Goal: Information Seeking & Learning: Find specific fact

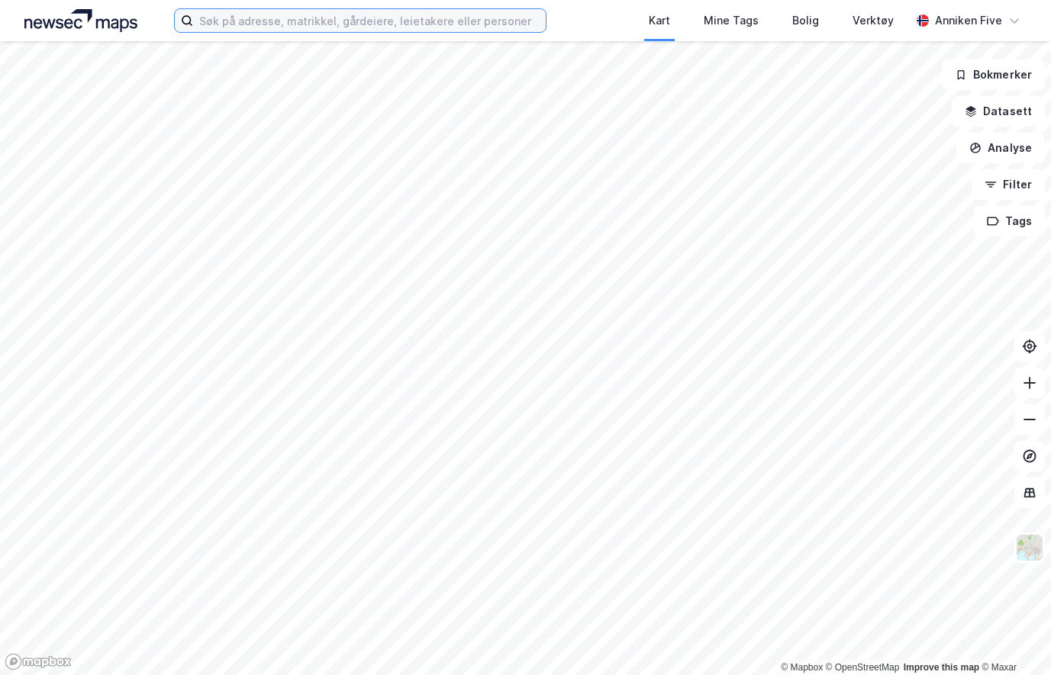
click at [385, 23] on input at bounding box center [369, 20] width 352 height 23
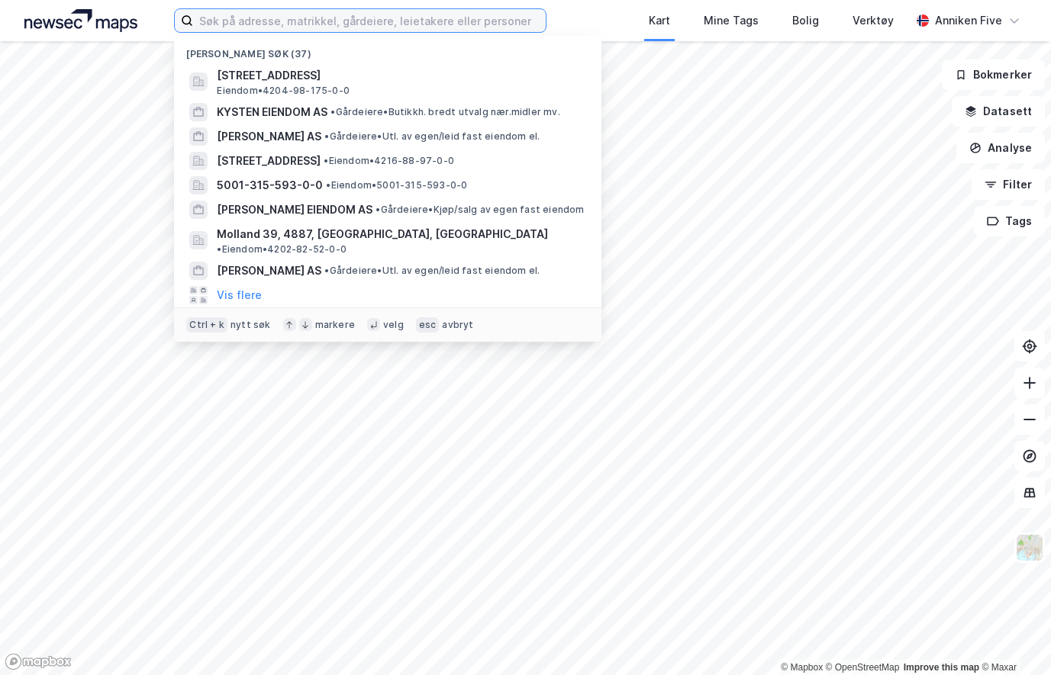
paste input "[STREET_ADDRESS]"
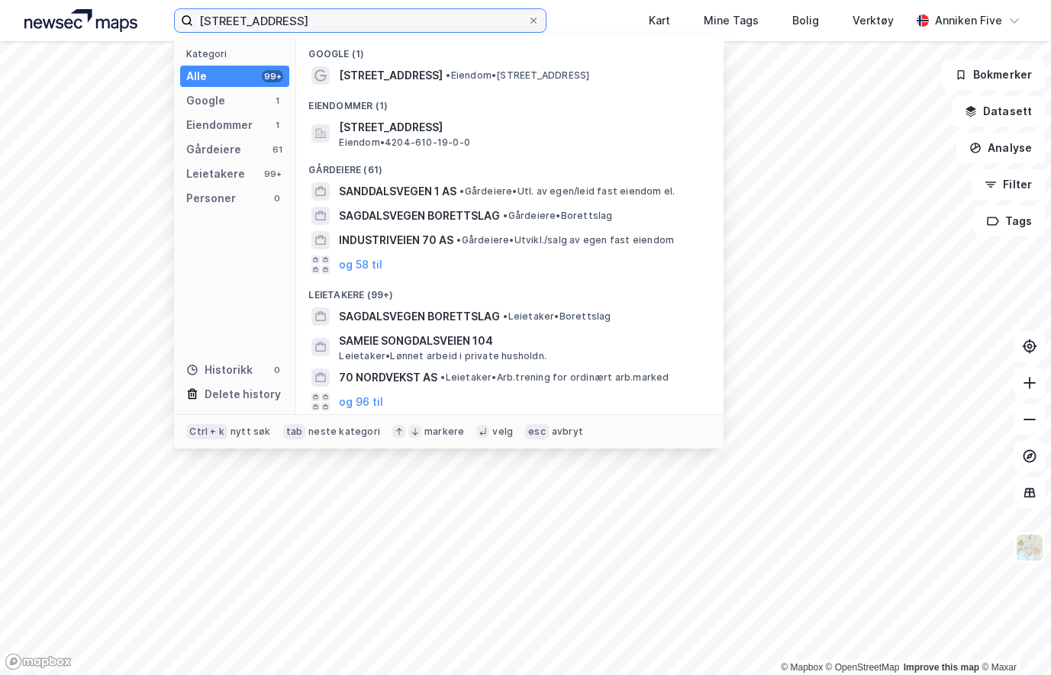
type input "[STREET_ADDRESS]"
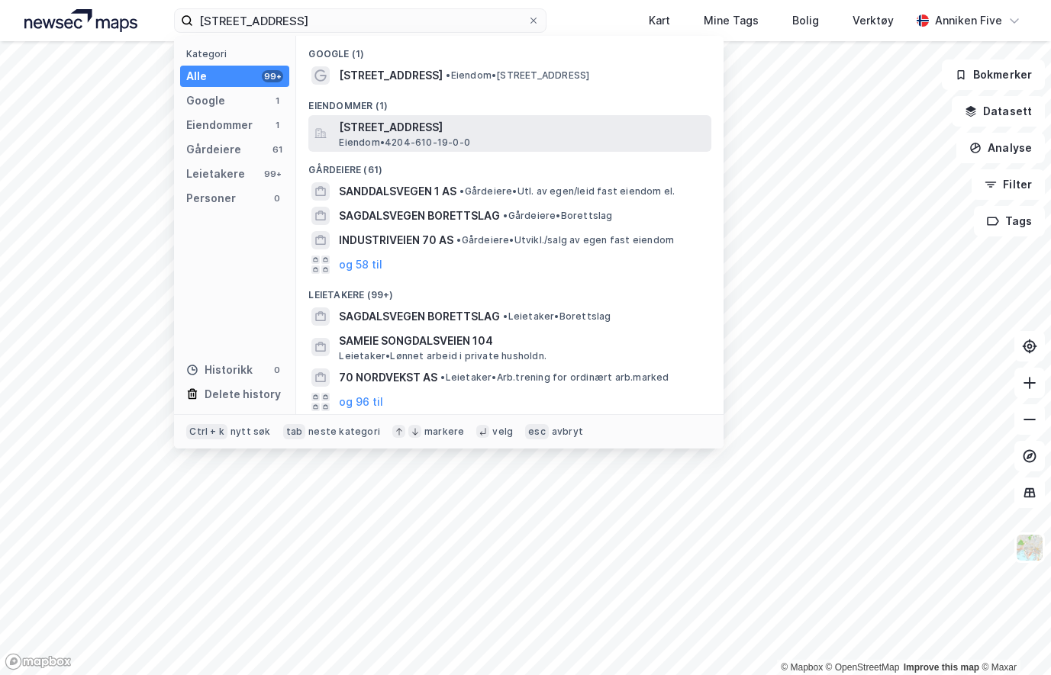
click at [411, 134] on span "[STREET_ADDRESS]" at bounding box center [522, 127] width 366 height 18
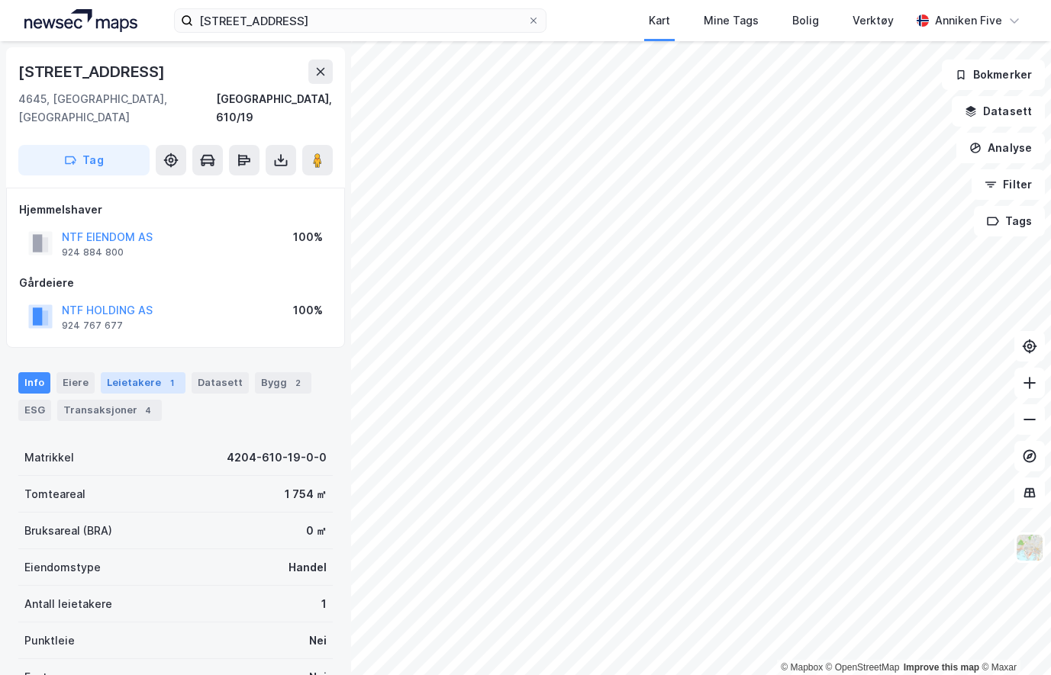
click at [153, 372] on div "Leietakere 1" at bounding box center [143, 382] width 85 height 21
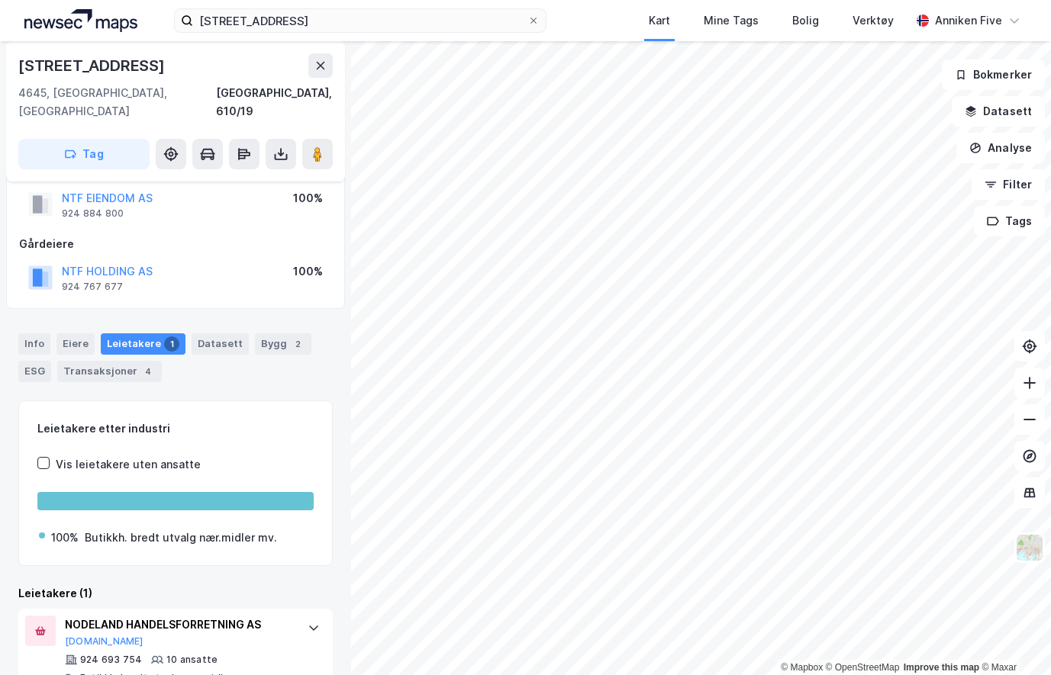
scroll to position [55, 0]
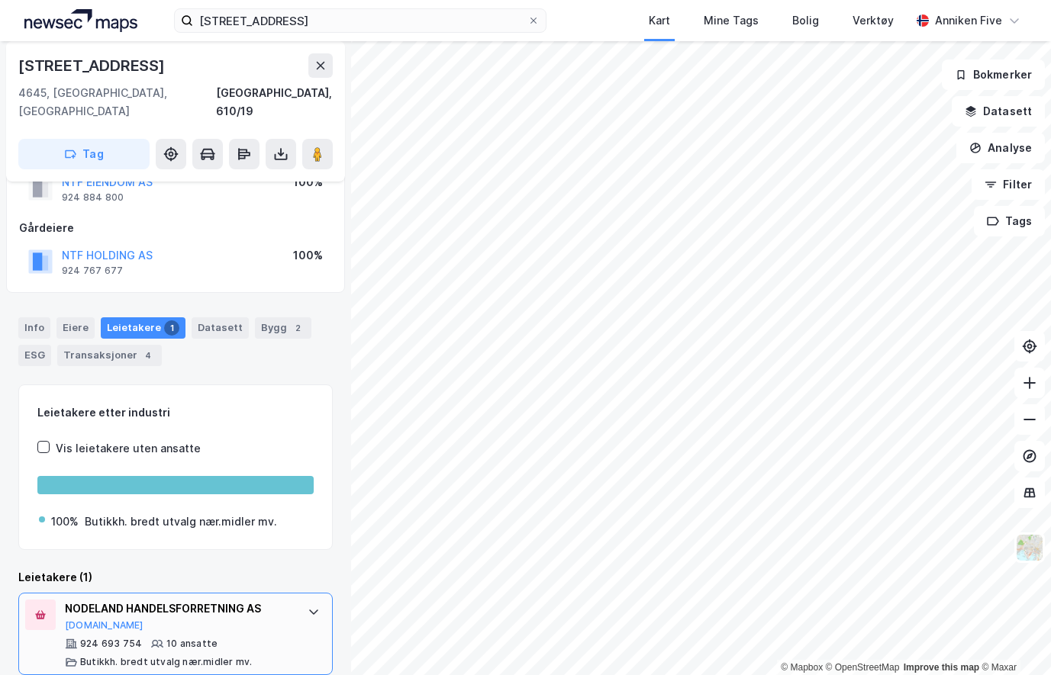
click at [310, 600] on div at bounding box center [313, 612] width 24 height 24
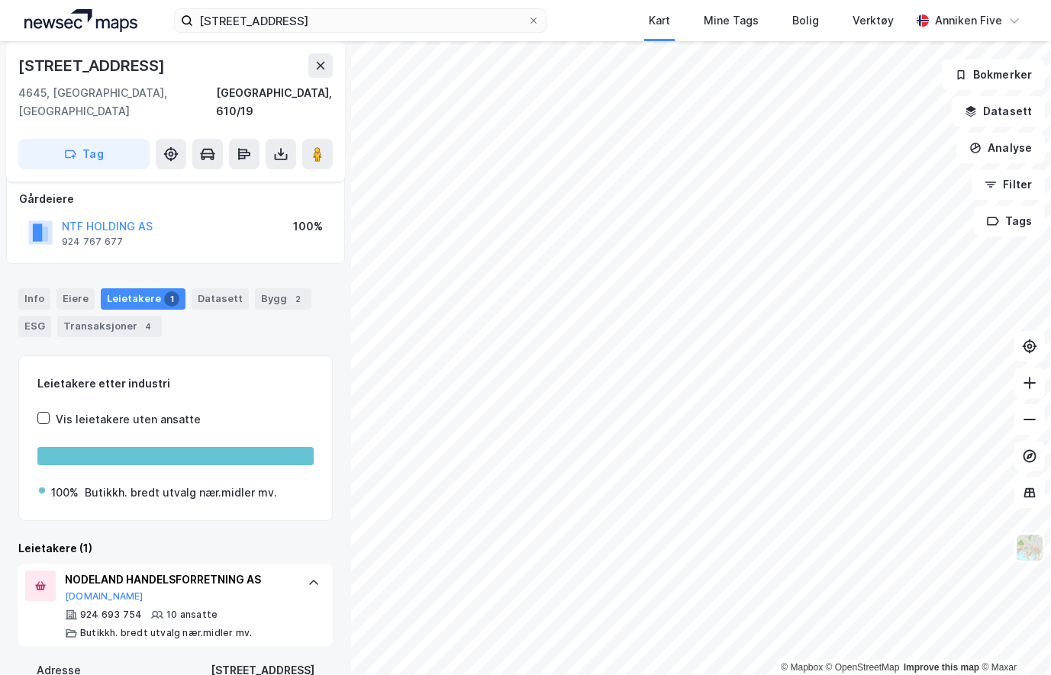
scroll to position [0, 0]
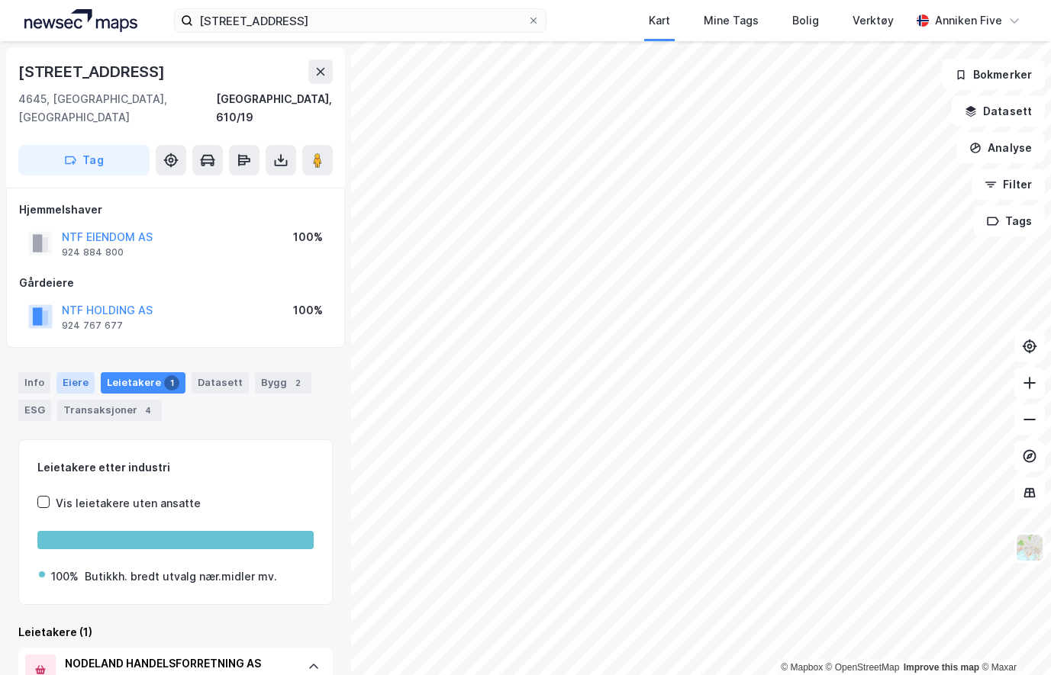
click at [69, 372] on div "Eiere" at bounding box center [75, 382] width 38 height 21
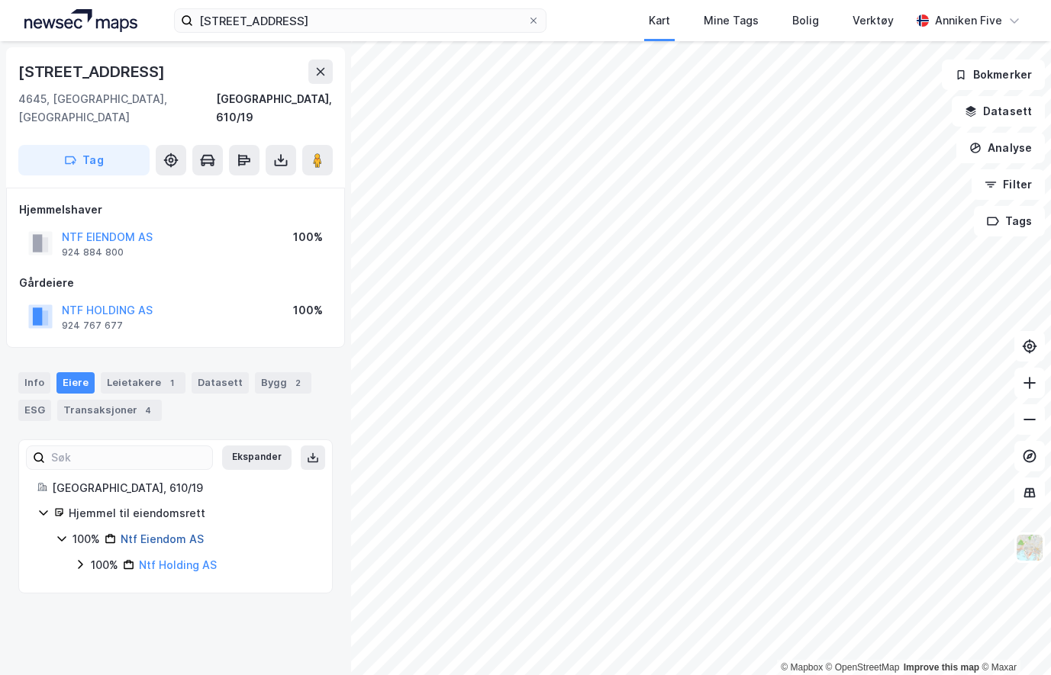
click at [171, 533] on link "Ntf Eiendom AS" at bounding box center [162, 539] width 83 height 13
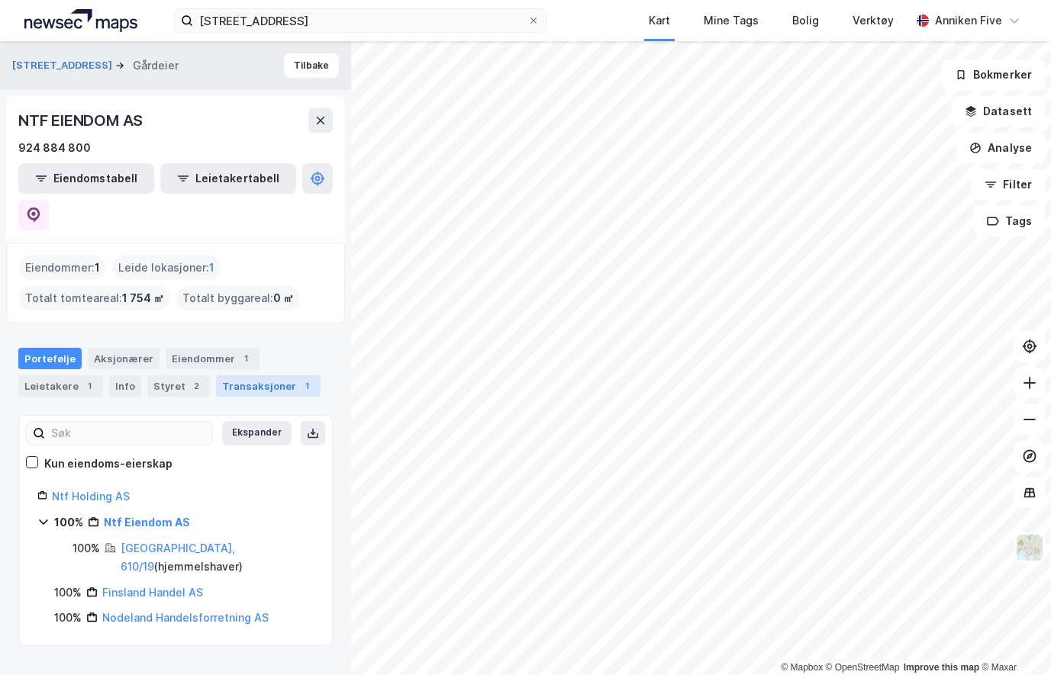
click at [269, 375] on div "Transaksjoner 1" at bounding box center [268, 385] width 105 height 21
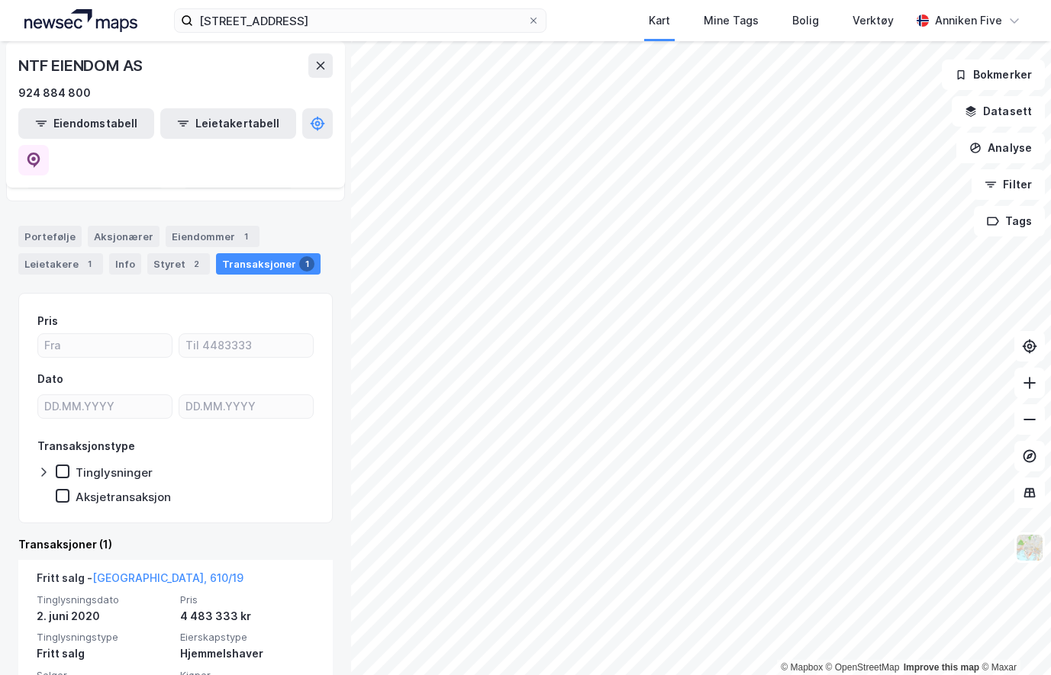
scroll to position [138, 0]
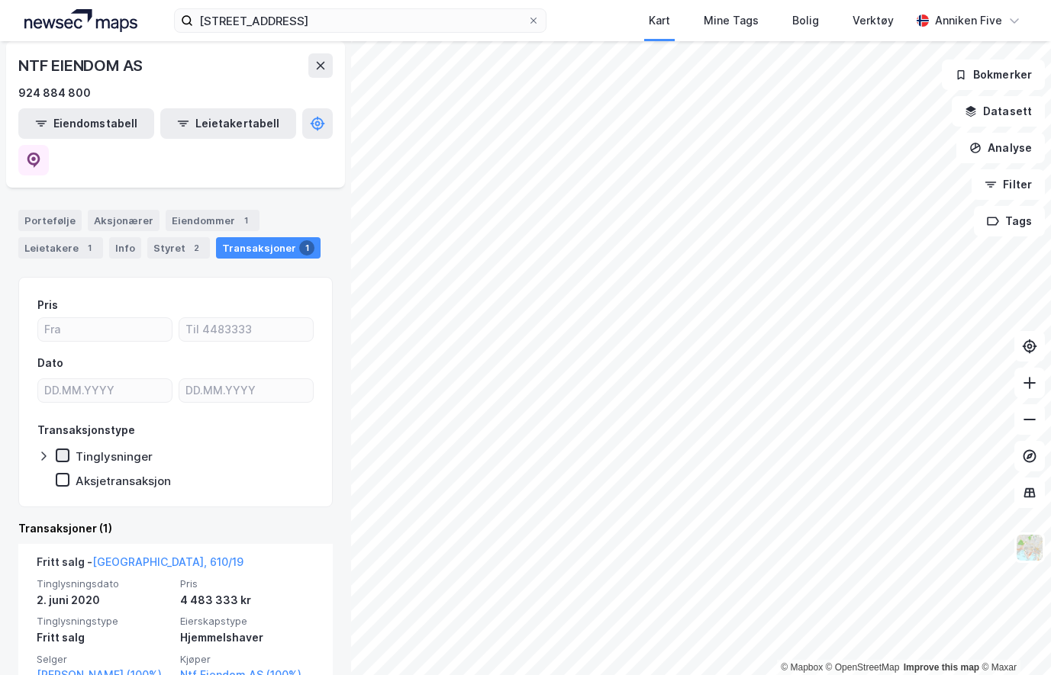
click at [65, 450] on icon at bounding box center [62, 455] width 11 height 11
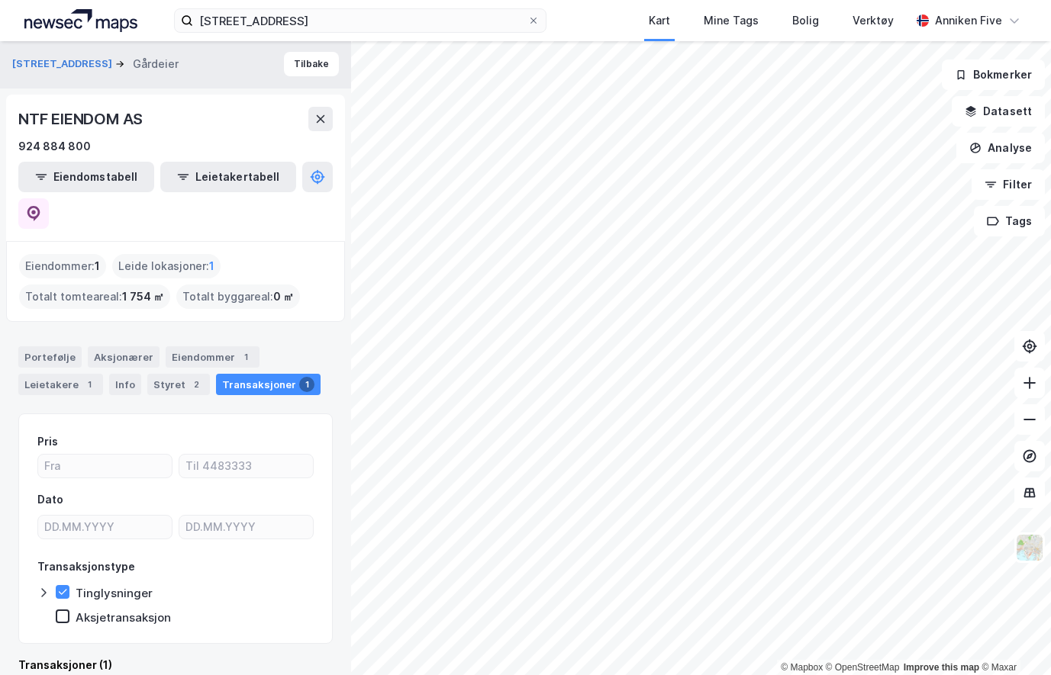
scroll to position [0, 0]
click at [116, 375] on div "Info" at bounding box center [125, 385] width 32 height 21
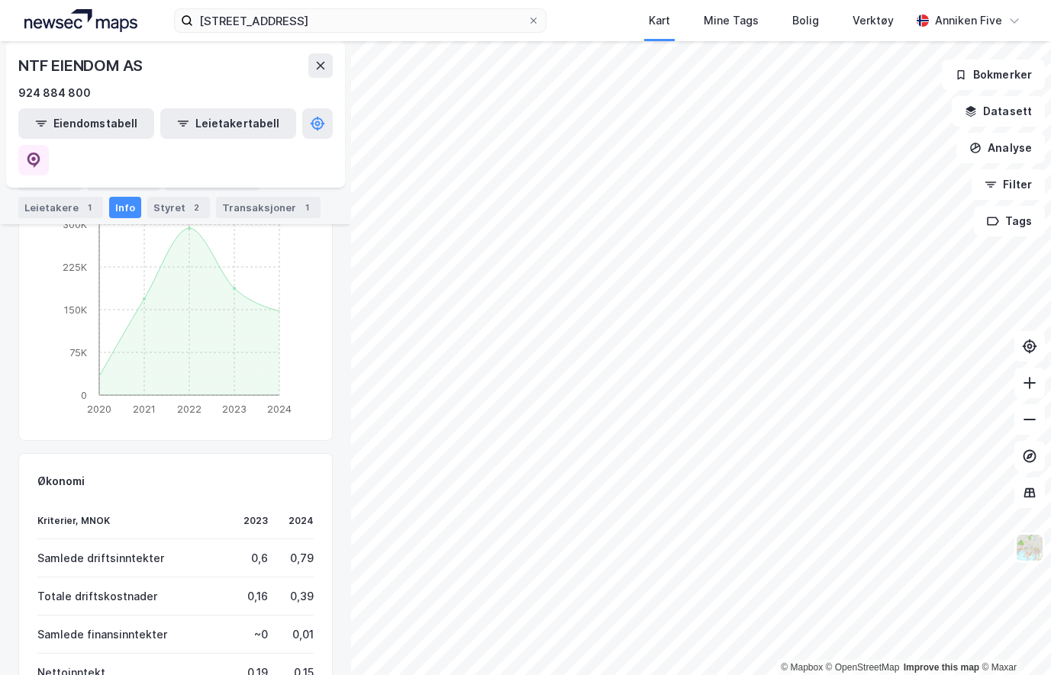
scroll to position [816, 0]
